Goal: Transaction & Acquisition: Purchase product/service

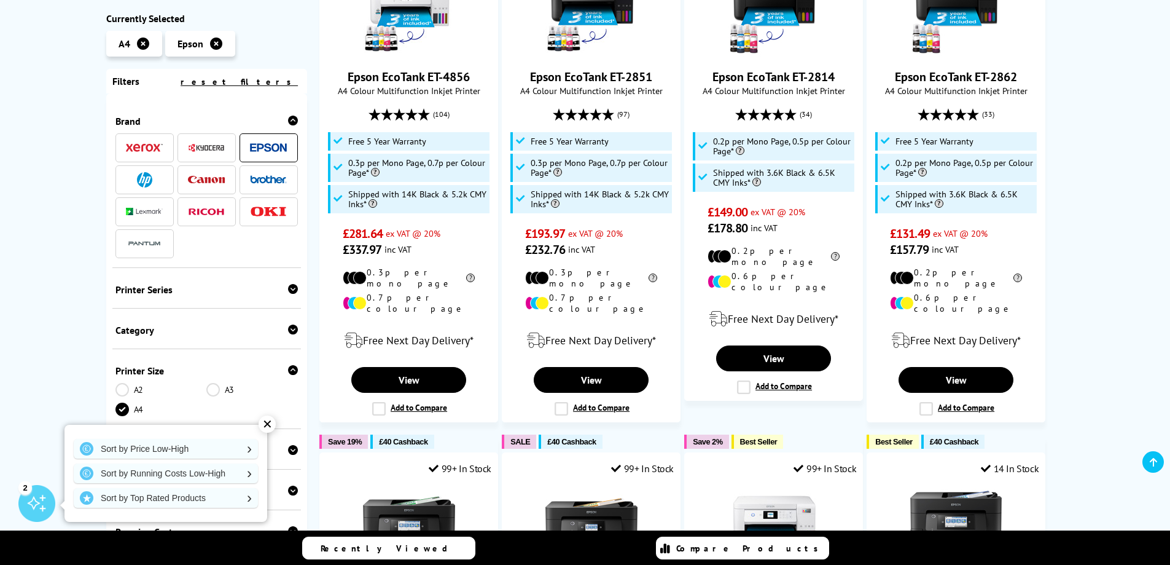
scroll to position [553, 0]
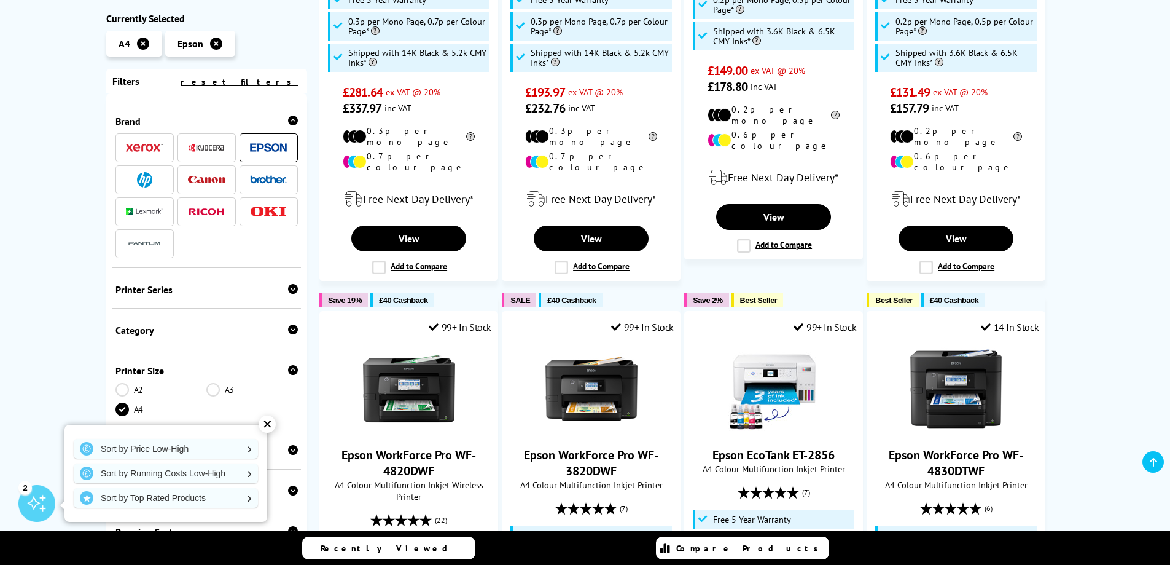
click at [269, 422] on div "✕" at bounding box center [267, 423] width 17 height 17
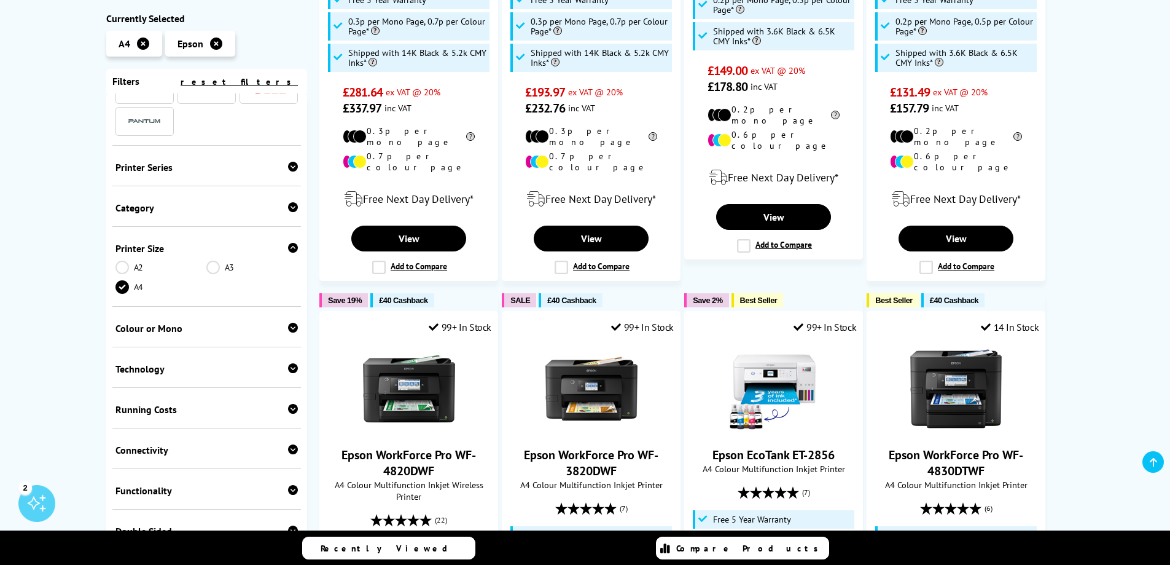
scroll to position [123, 0]
click at [141, 326] on div "Colour or Mono" at bounding box center [207, 327] width 183 height 12
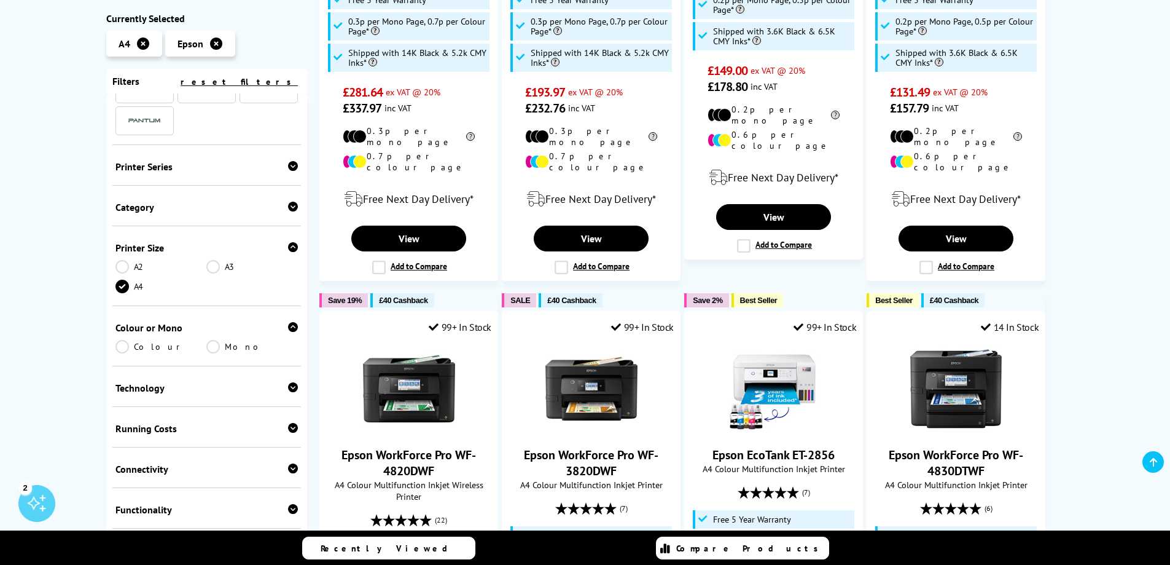
click at [125, 343] on link "Colour" at bounding box center [162, 347] width 92 height 14
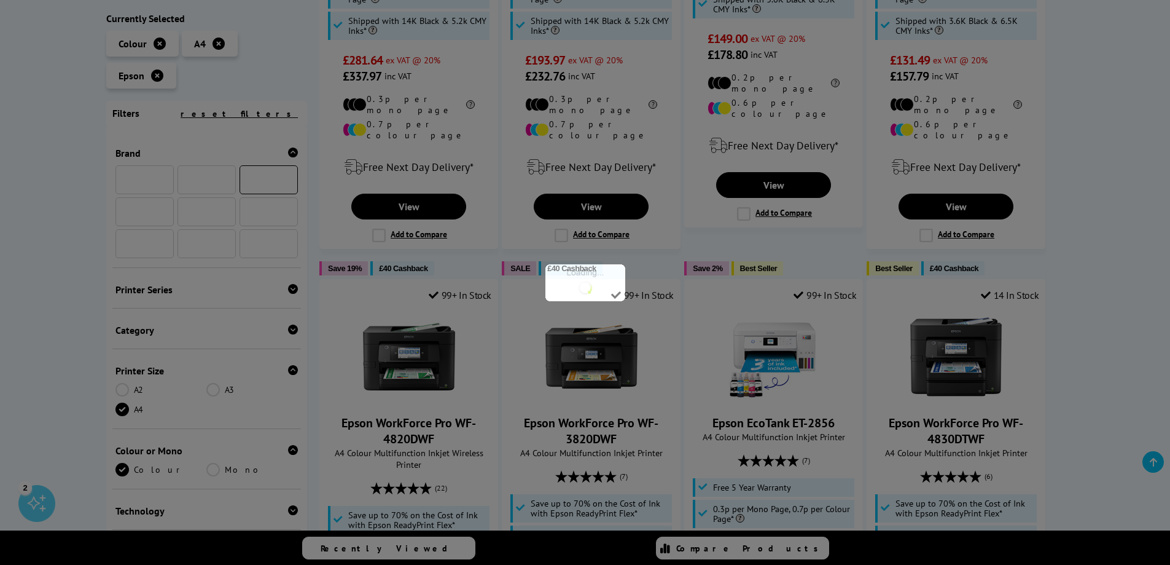
scroll to position [219, 0]
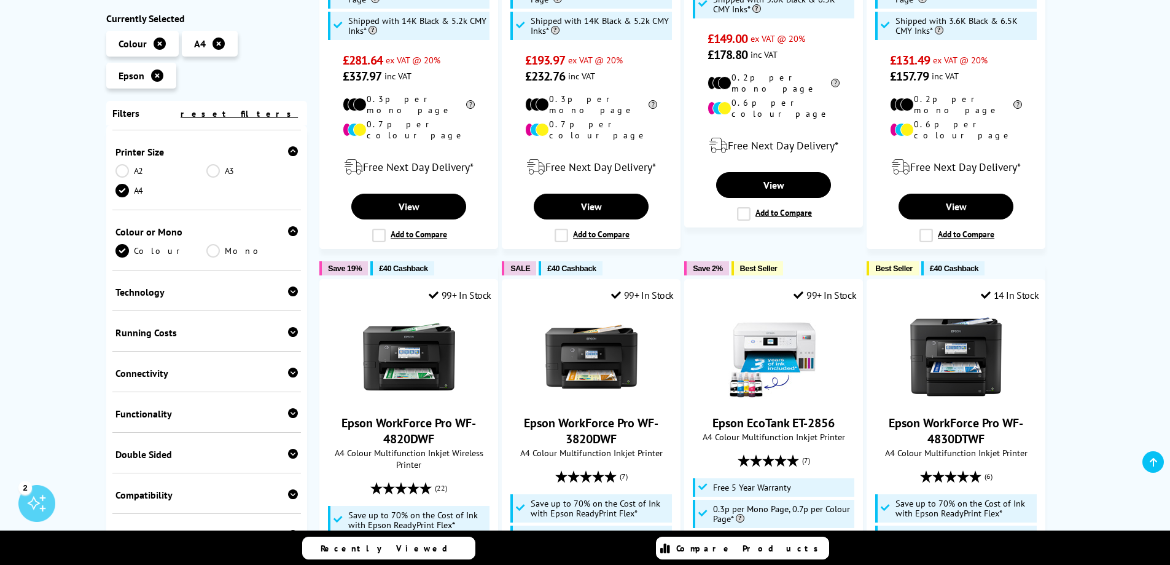
click at [135, 294] on div "Technology" at bounding box center [207, 292] width 183 height 12
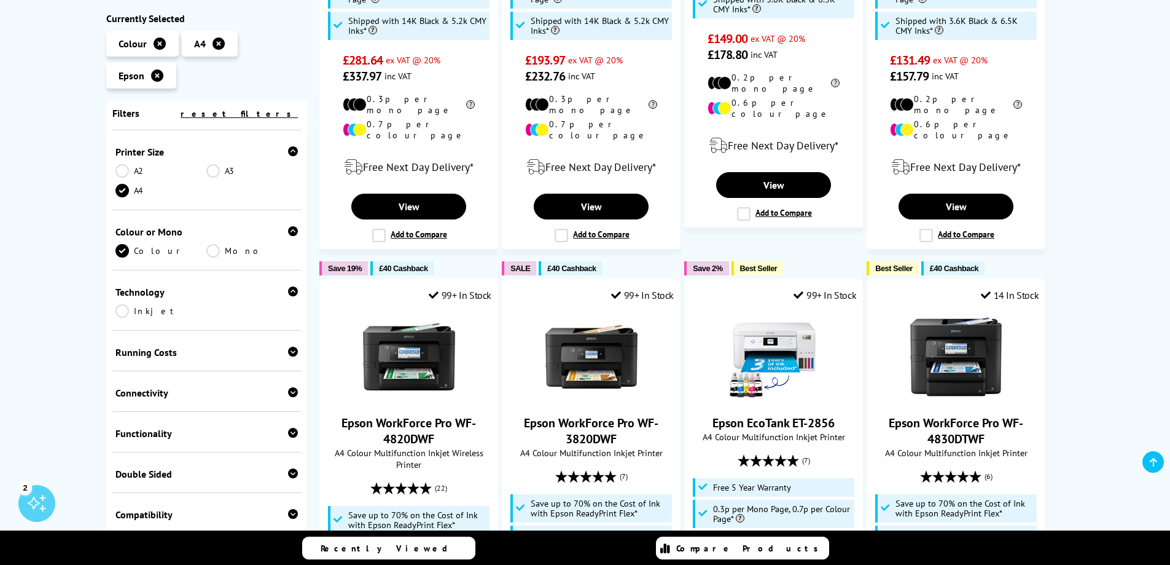
click at [137, 396] on div "Connectivity" at bounding box center [207, 392] width 183 height 12
click at [216, 432] on link "Wi-Fi Direct" at bounding box center [252, 432] width 92 height 14
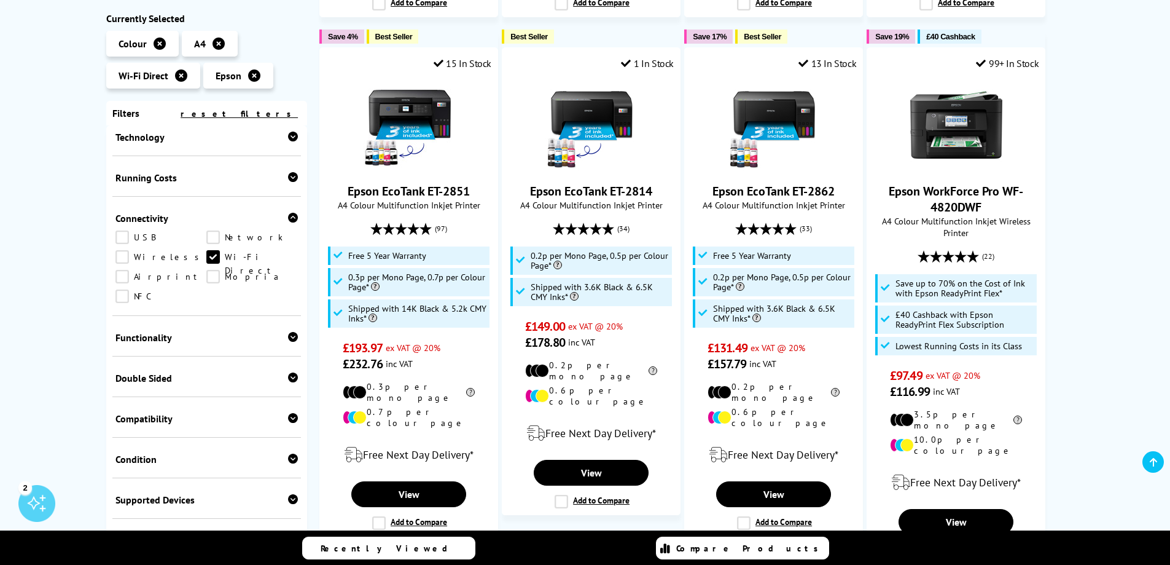
scroll to position [737, 0]
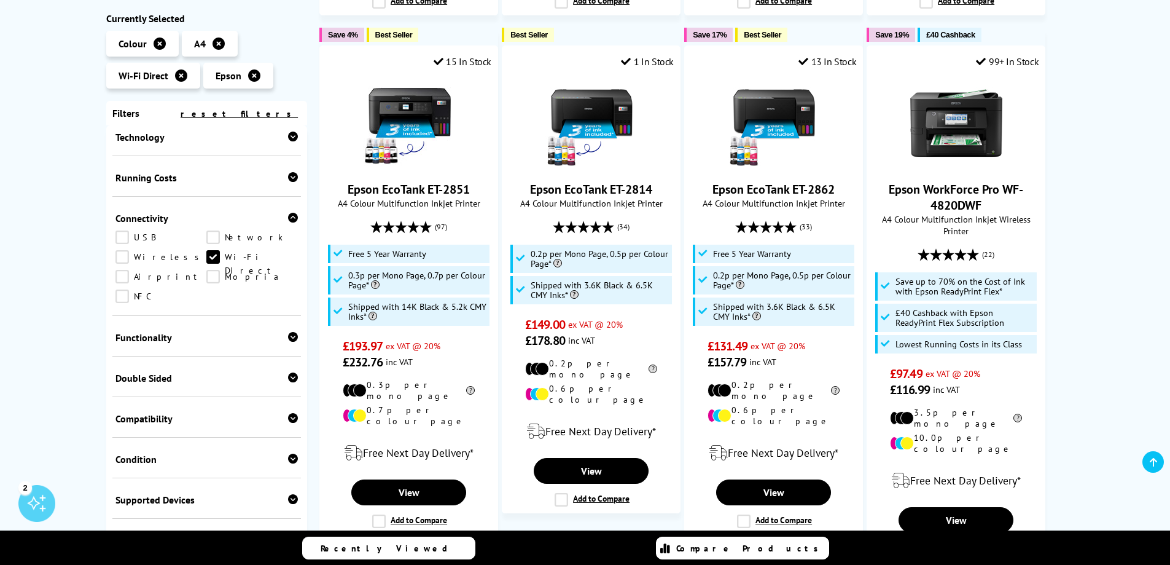
click at [137, 338] on div "Functionality" at bounding box center [207, 337] width 183 height 12
click at [122, 356] on link "Copy" at bounding box center [162, 357] width 92 height 14
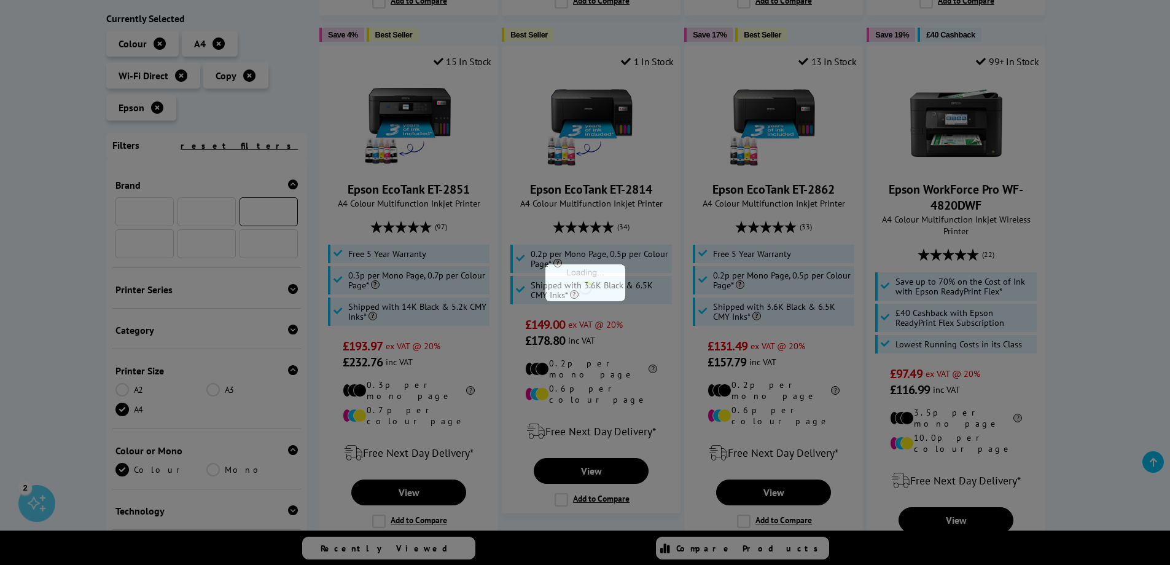
scroll to position [543, 0]
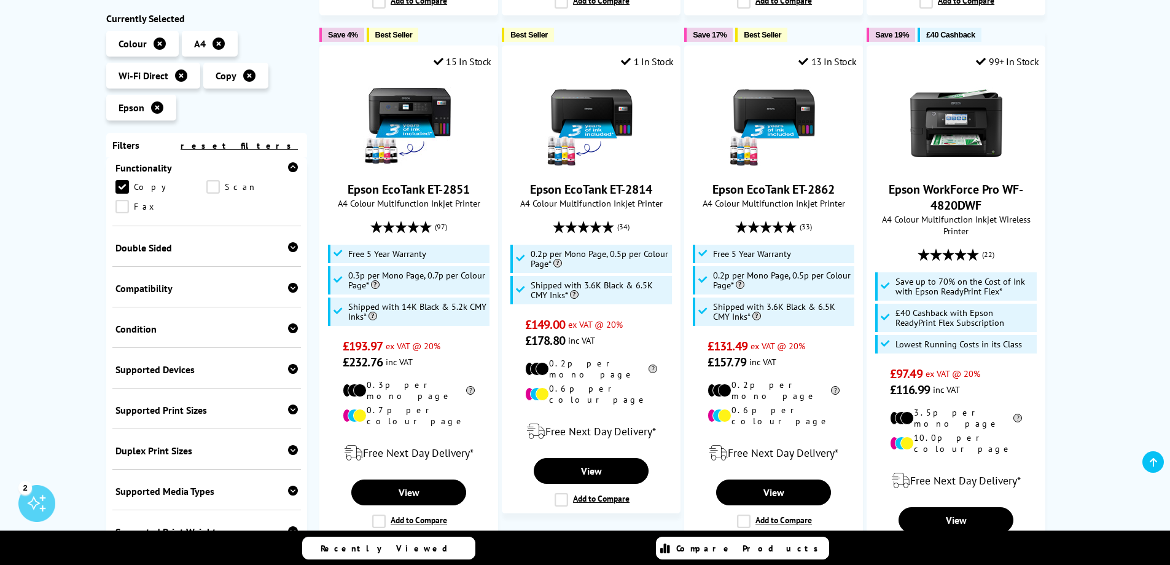
click at [211, 189] on link "Scan" at bounding box center [252, 187] width 92 height 14
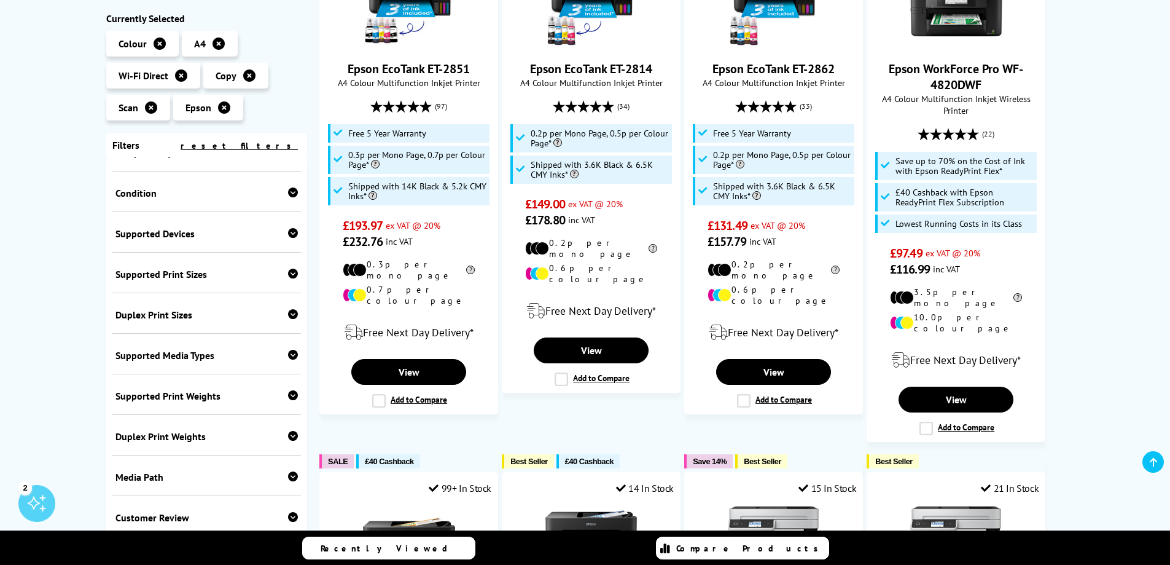
scroll to position [860, 0]
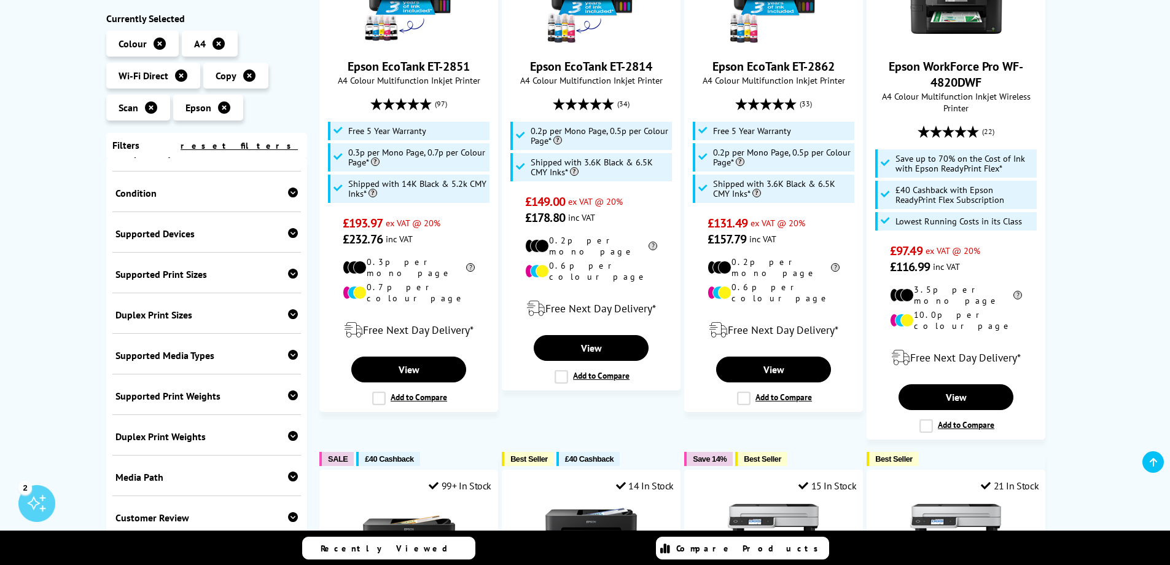
click at [132, 313] on div "Duplex Print Sizes" at bounding box center [207, 314] width 183 height 12
click at [126, 326] on div "Duplex Print Sizes A4 A5 A6" at bounding box center [206, 333] width 189 height 80
click at [119, 333] on link "A4" at bounding box center [162, 334] width 92 height 14
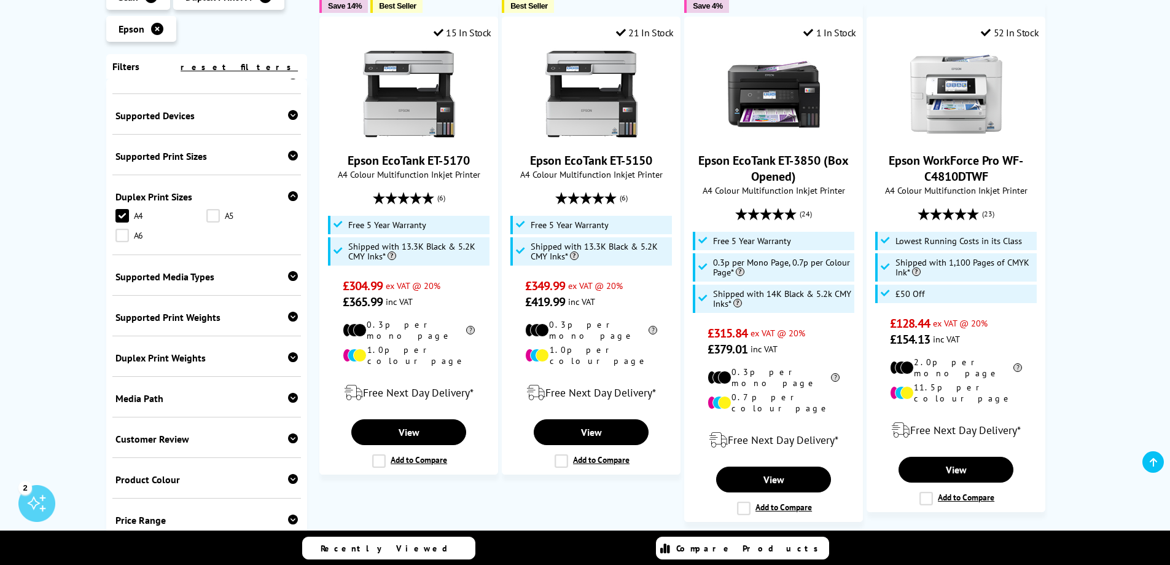
scroll to position [1352, 0]
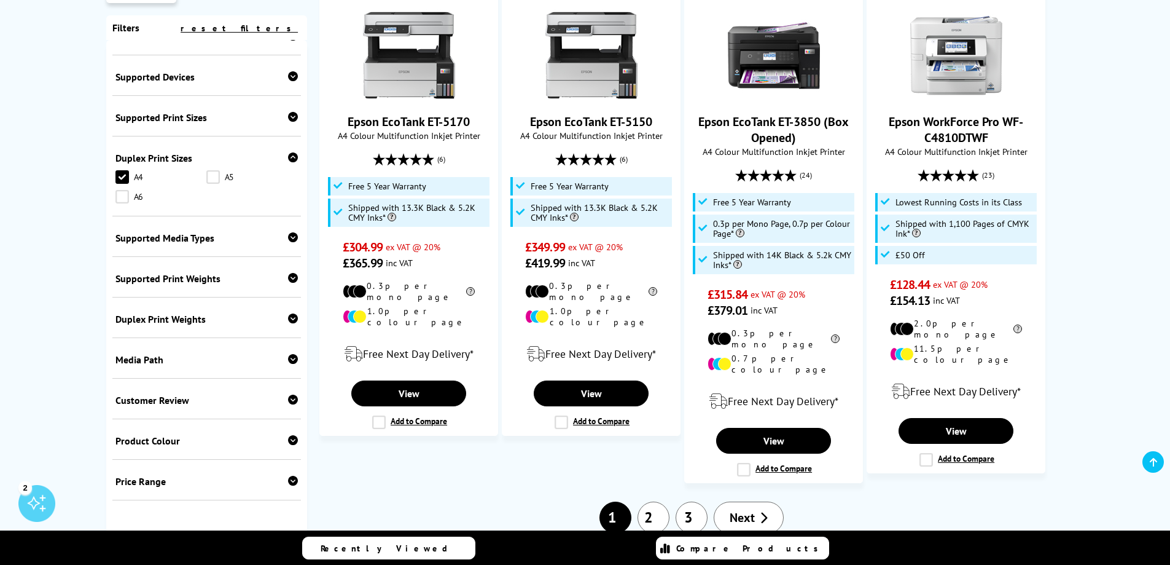
click at [290, 394] on icon at bounding box center [293, 399] width 10 height 10
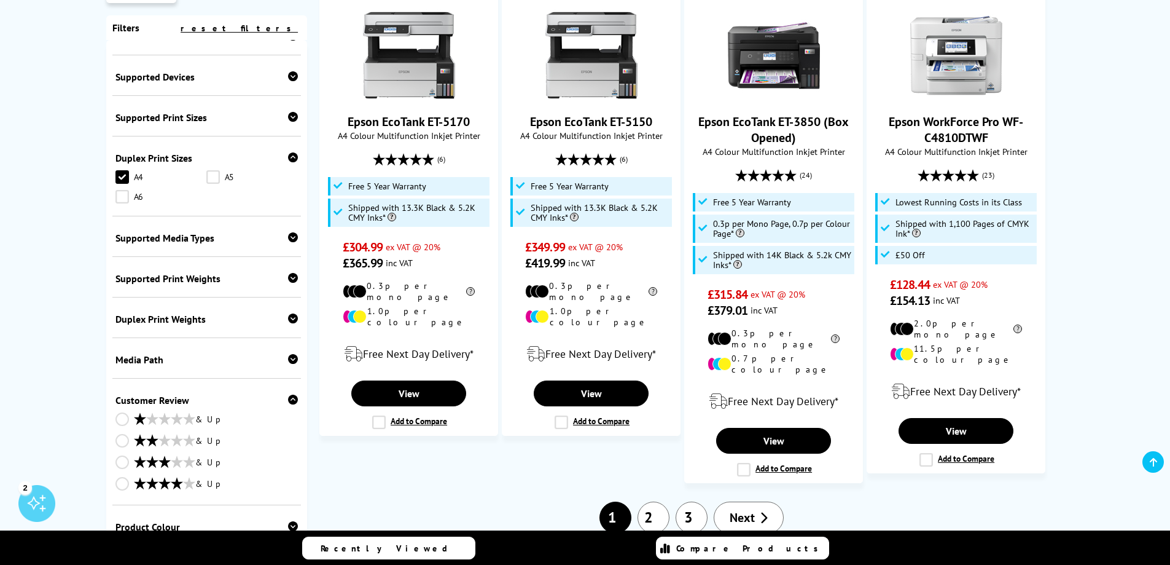
click at [124, 477] on link "& Up" at bounding box center [207, 484] width 183 height 15
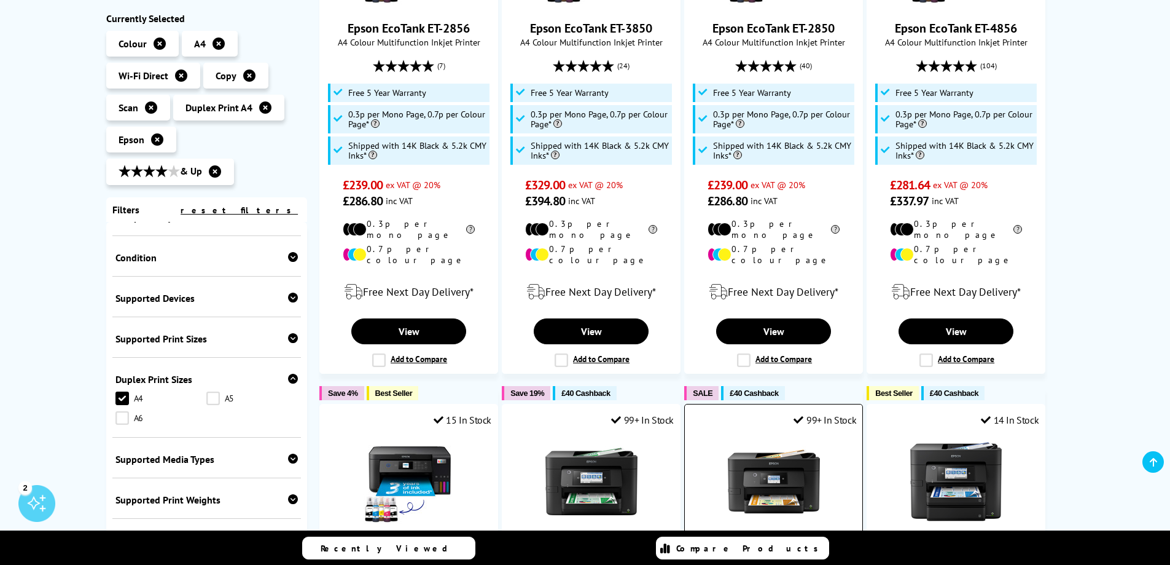
scroll to position [184, 0]
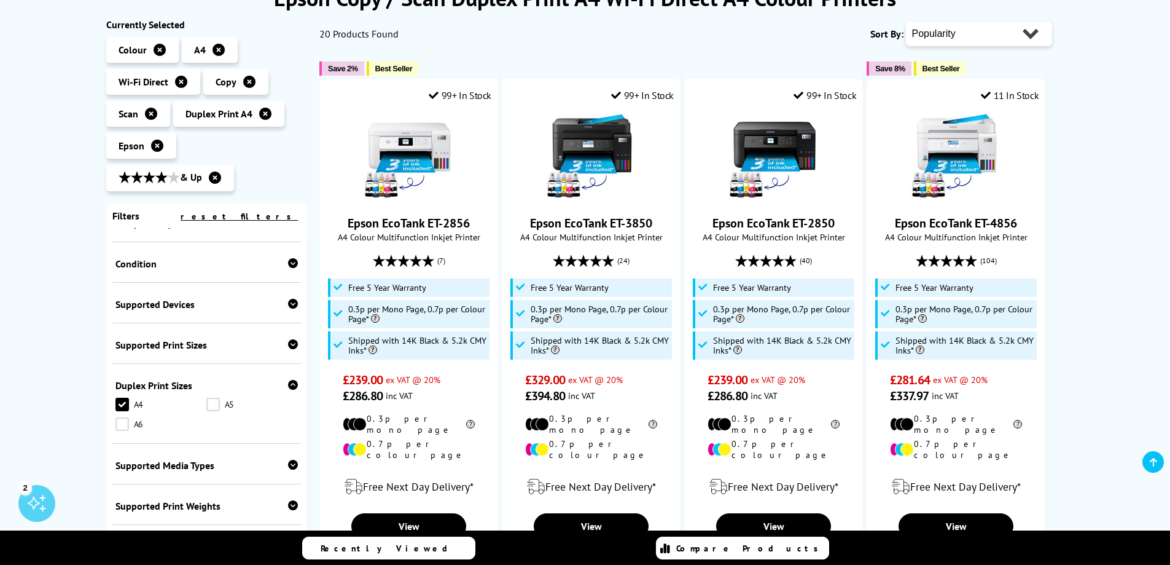
click at [992, 36] on select "Popularity Rating Price - Low to High Price - High to Low Running Costs - Low t…" at bounding box center [979, 34] width 146 height 25
select select "Price Ascending"
click at [906, 22] on select "Popularity Rating Price - Low to High Price - High to Low Running Costs - Low t…" at bounding box center [979, 34] width 146 height 25
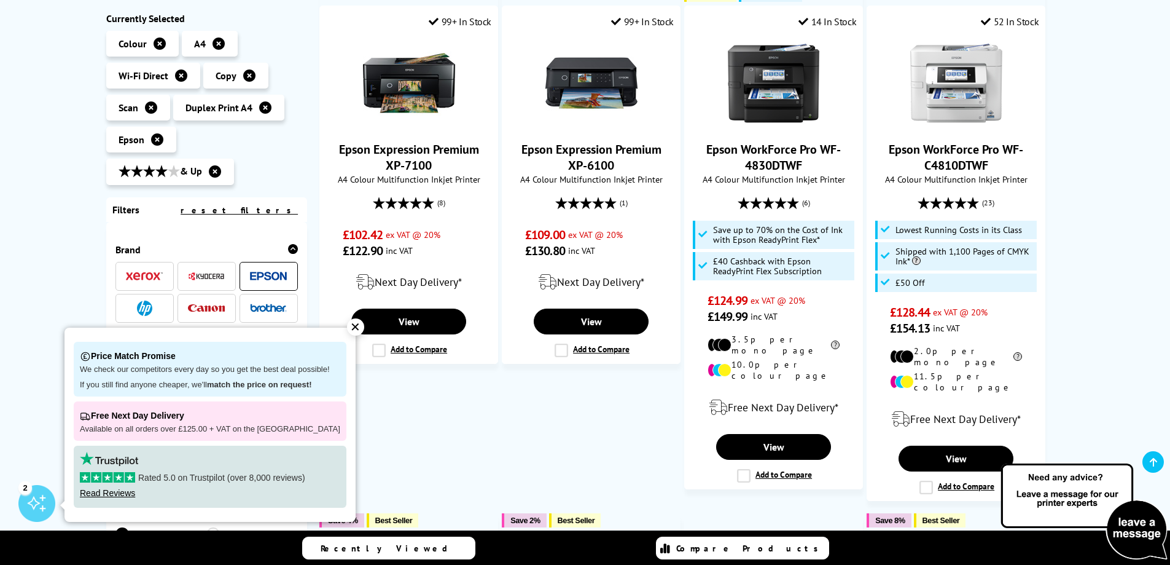
scroll to position [1044, 0]
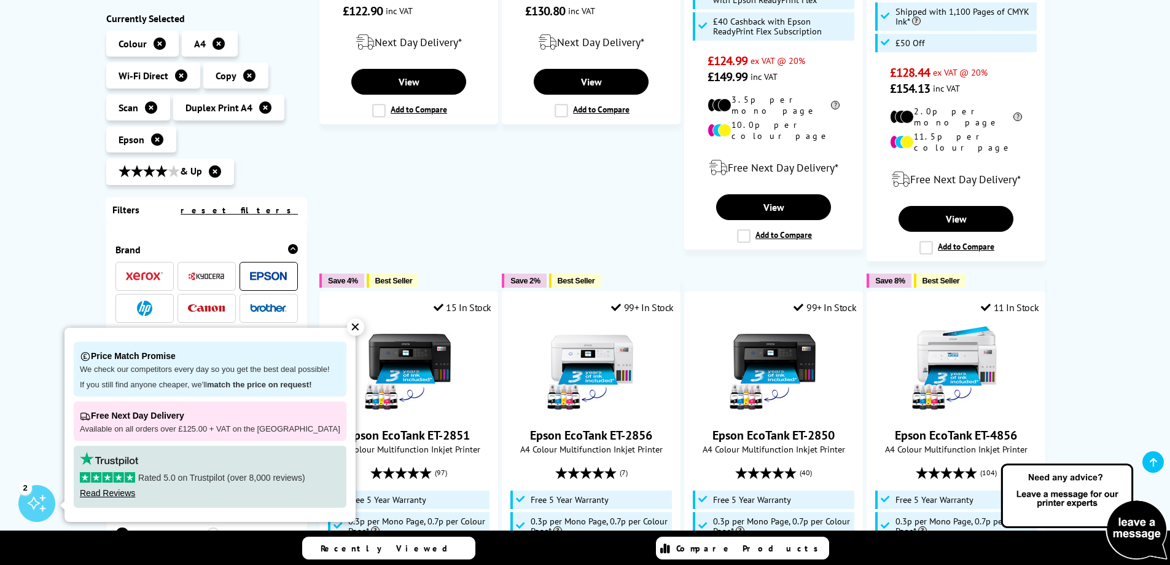
click at [348, 327] on div "✕" at bounding box center [355, 326] width 17 height 17
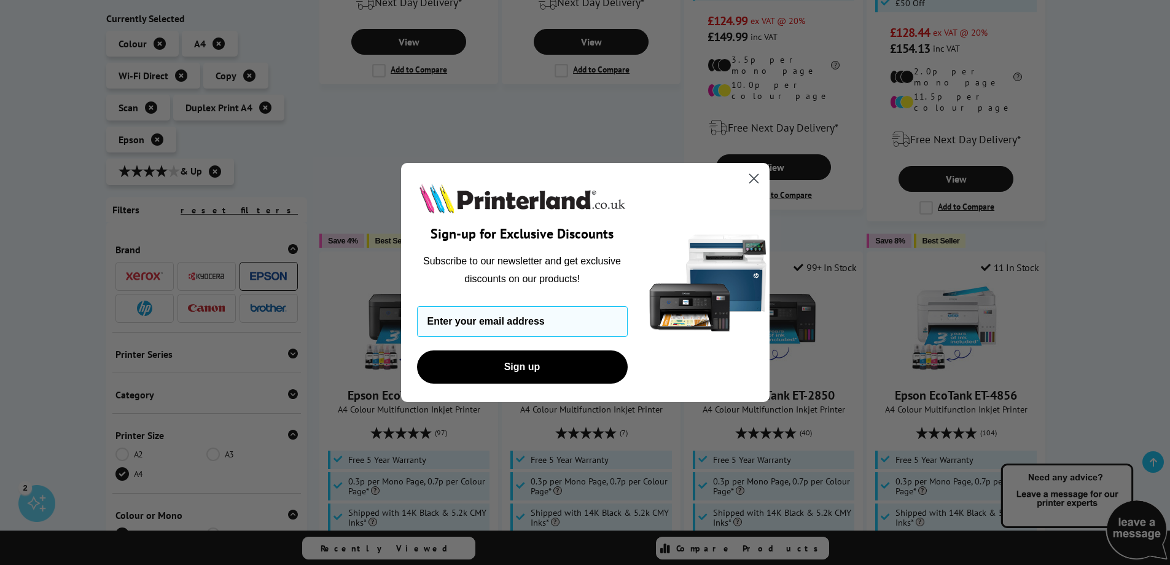
scroll to position [1106, 0]
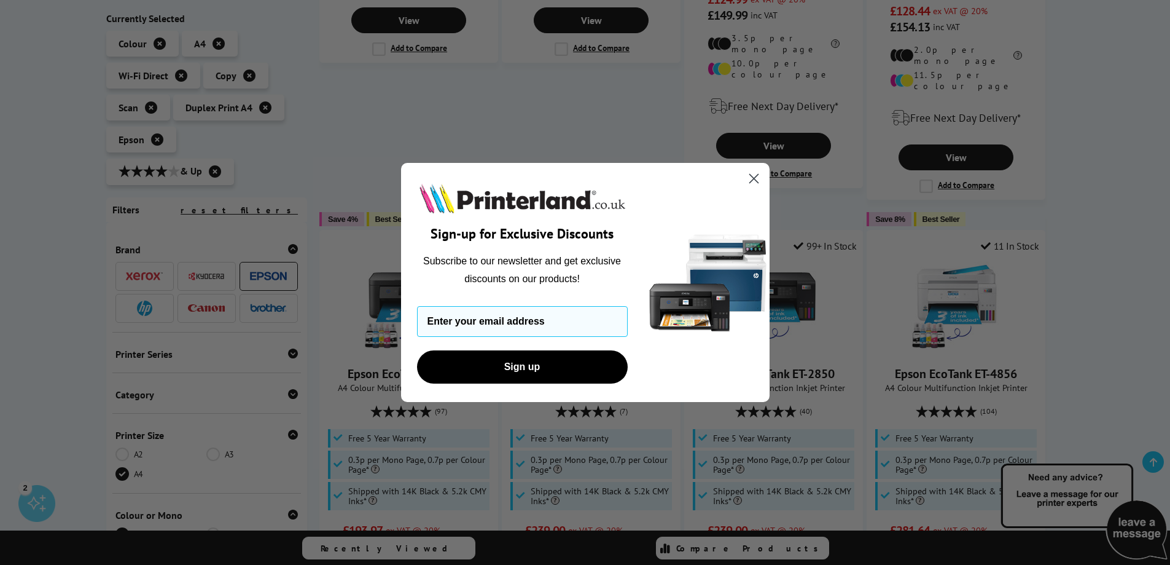
click at [756, 180] on icon "Close dialog" at bounding box center [754, 178] width 9 height 9
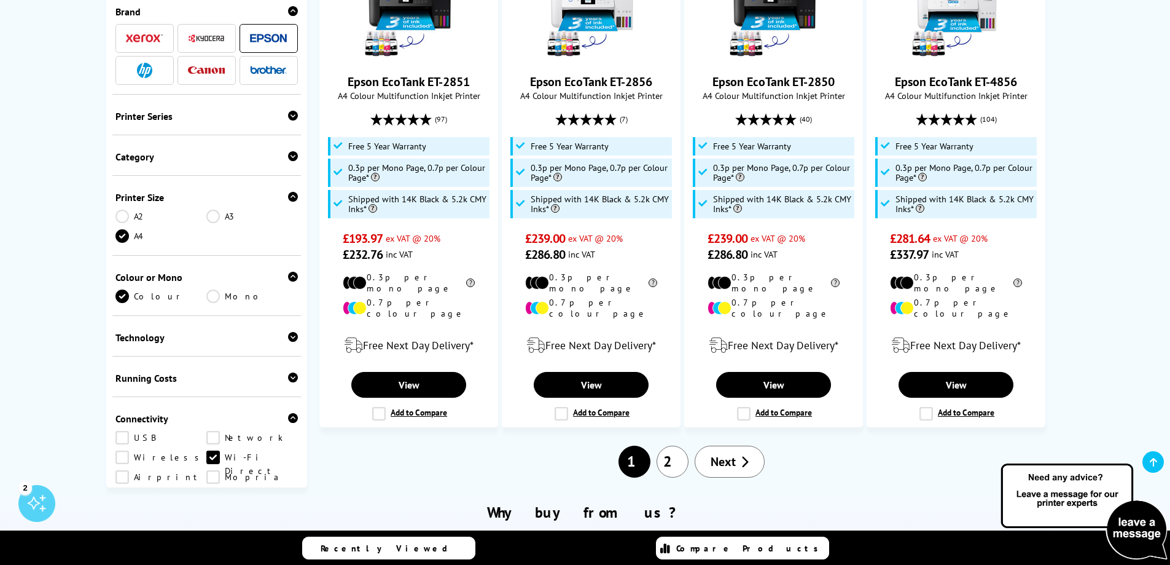
scroll to position [1413, 0]
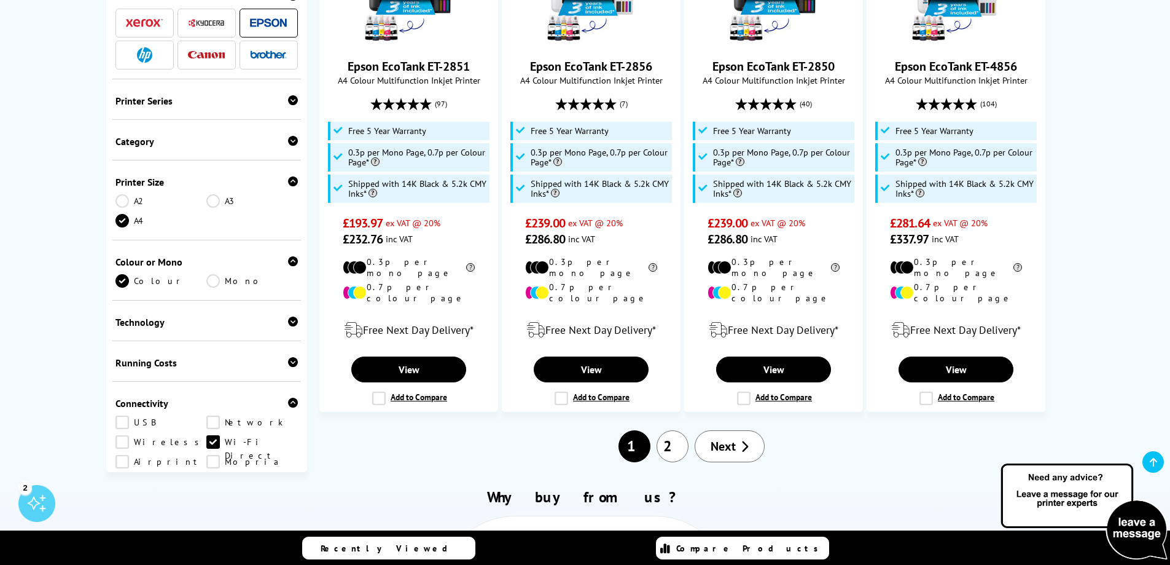
click at [172, 316] on div "Technology" at bounding box center [207, 322] width 183 height 12
click at [125, 376] on div "Running Costs" at bounding box center [207, 382] width 183 height 12
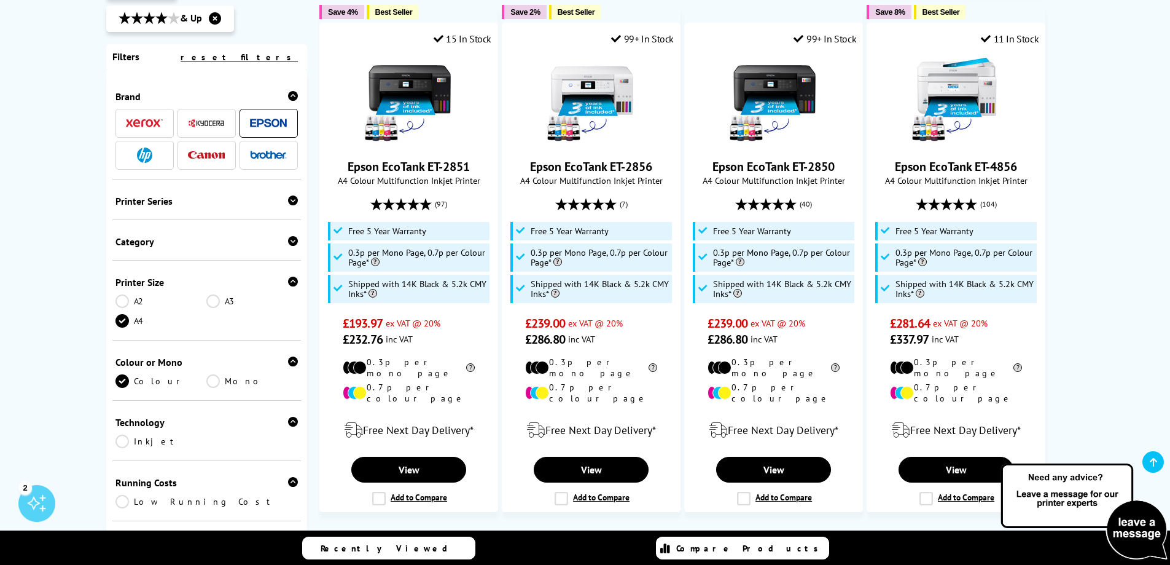
scroll to position [1352, 0]
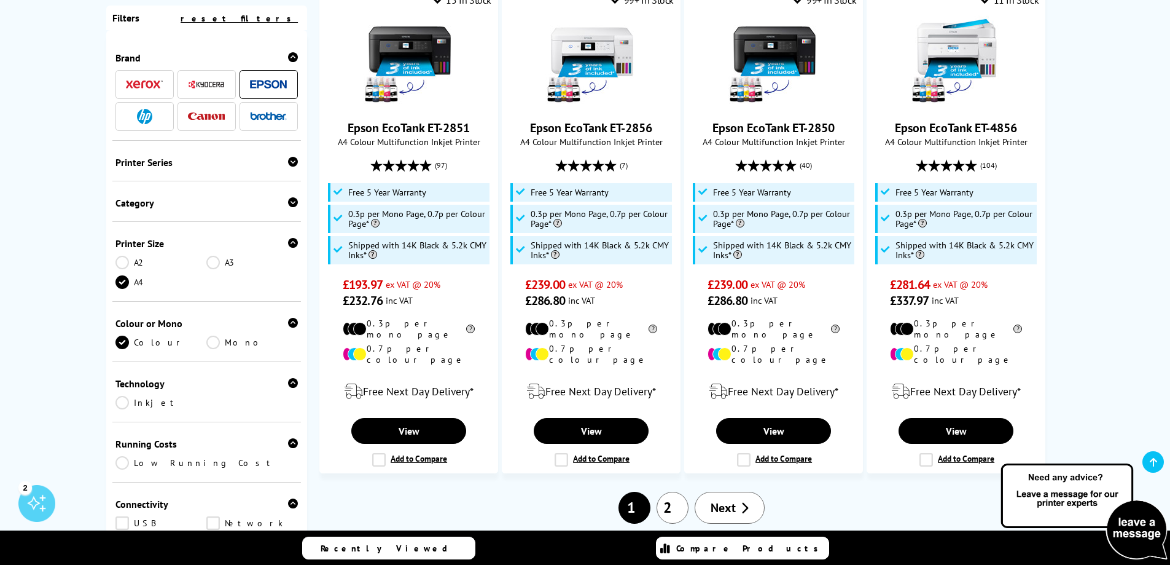
click at [116, 456] on link "Low Running Cost" at bounding box center [207, 463] width 183 height 14
